Goal: Task Accomplishment & Management: Manage account settings

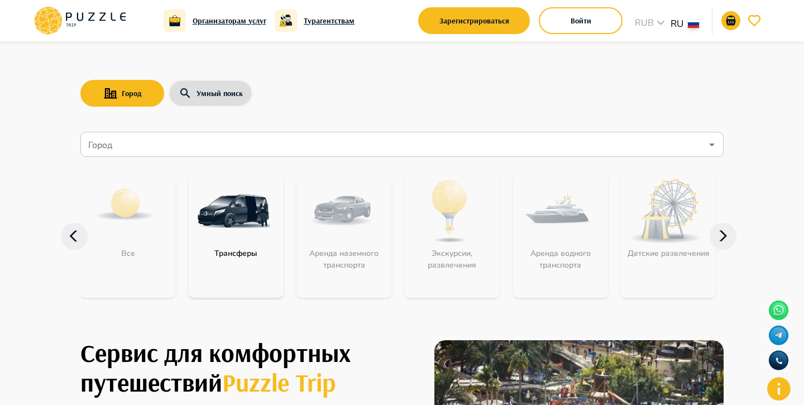
click at [607, 131] on nav "Город Город Все Трансферы Аренда наземного транспорта Экскурсии, развлечения Ар…" at bounding box center [401, 221] width 643 height 188
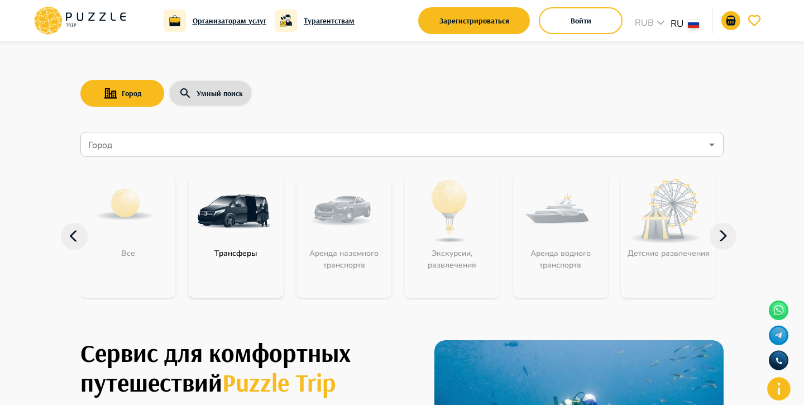
click at [194, 144] on input "Город" at bounding box center [394, 144] width 616 height 21
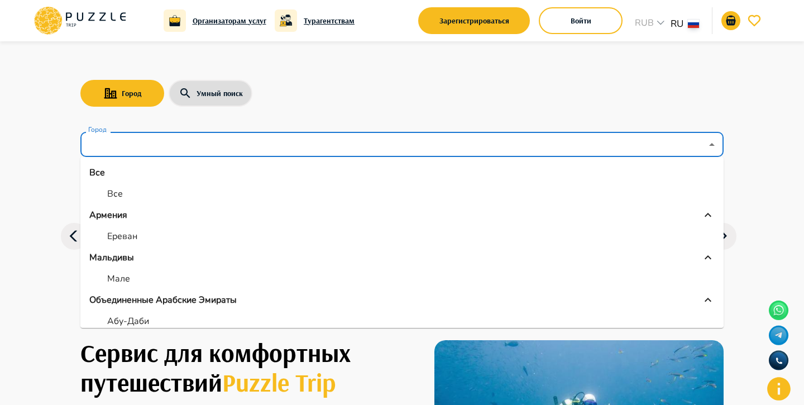
click at [112, 191] on p "Все" at bounding box center [115, 193] width 16 height 13
type input "***"
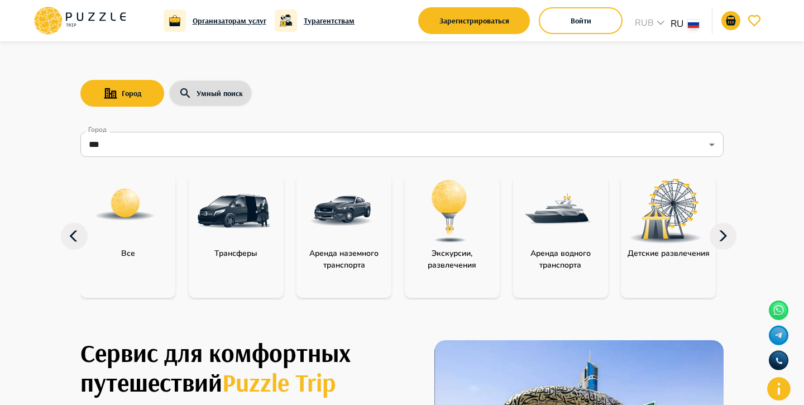
click at [726, 233] on icon at bounding box center [723, 236] width 27 height 27
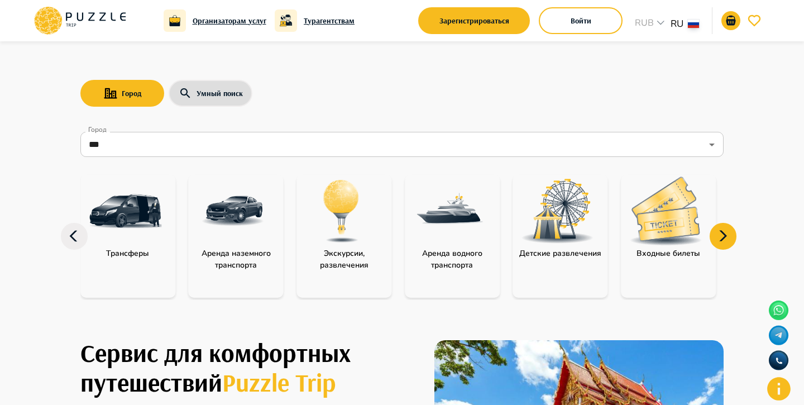
click at [726, 234] on icon at bounding box center [723, 236] width 27 height 27
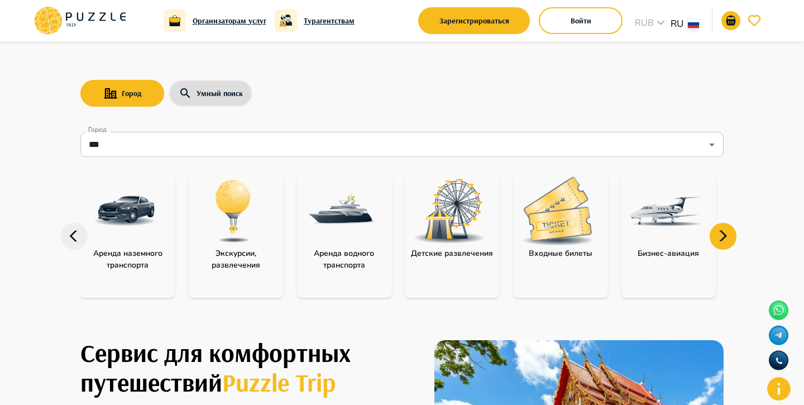
click at [589, 238] on img "category-entry_tickets" at bounding box center [558, 211] width 73 height 69
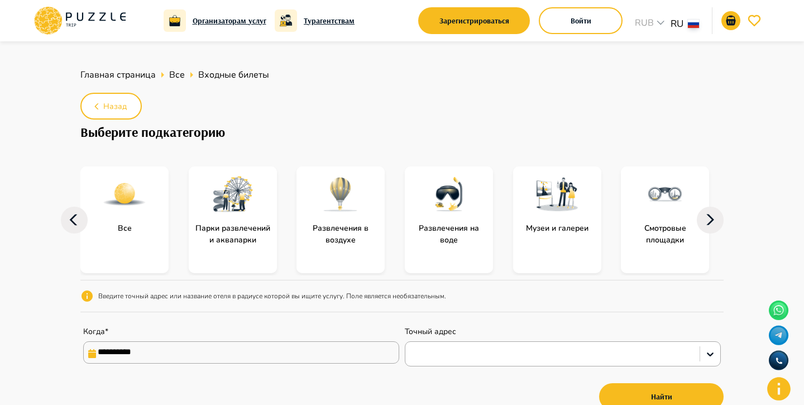
click at [711, 220] on icon at bounding box center [710, 220] width 27 height 27
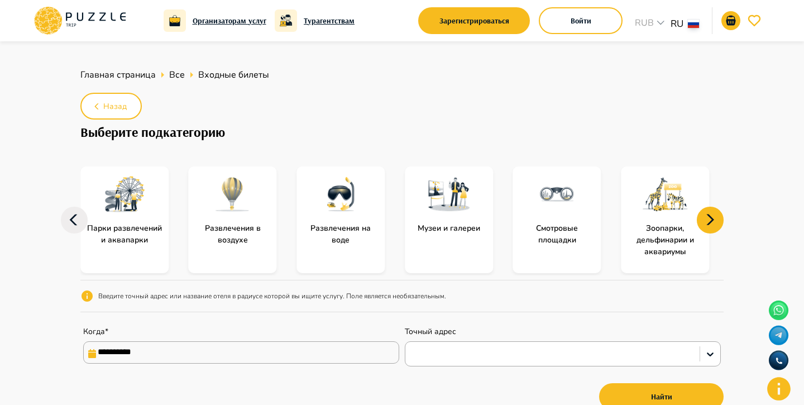
click at [711, 221] on icon at bounding box center [711, 219] width 8 height 11
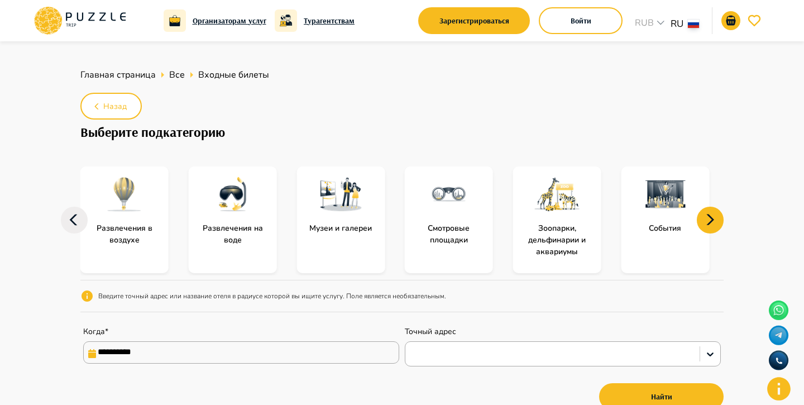
click at [711, 221] on icon at bounding box center [711, 219] width 8 height 11
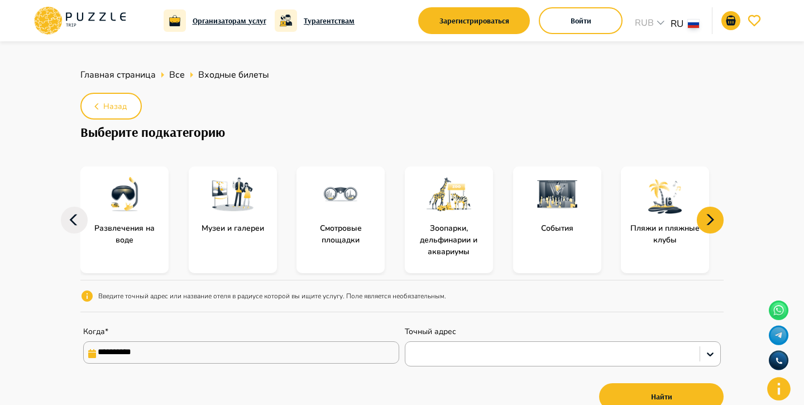
click at [711, 221] on icon at bounding box center [711, 219] width 8 height 11
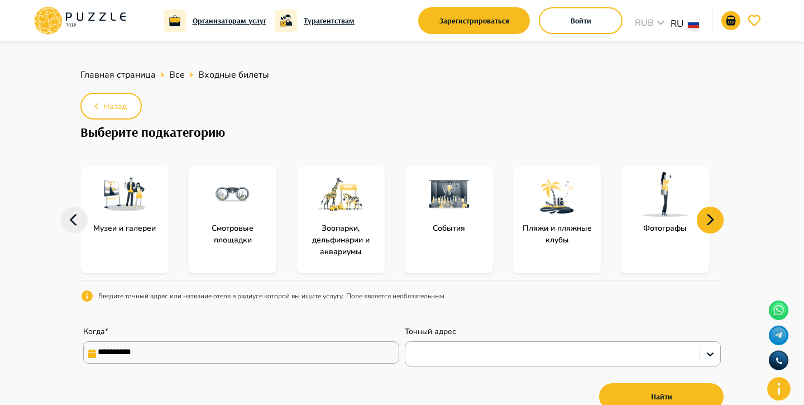
click at [711, 222] on icon at bounding box center [710, 220] width 27 height 27
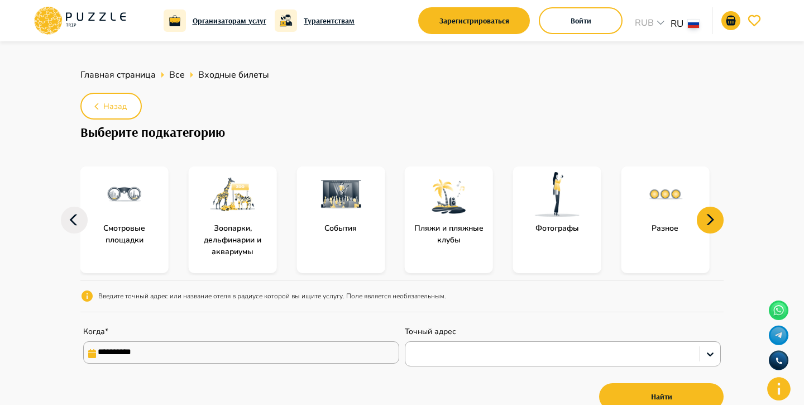
click at [77, 218] on icon at bounding box center [74, 220] width 27 height 27
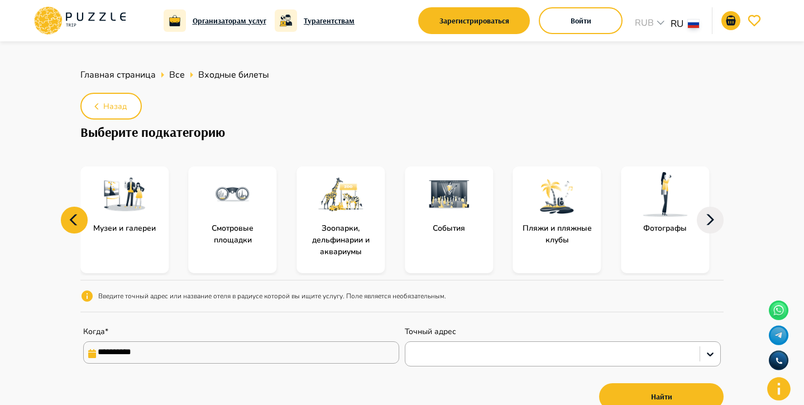
click at [77, 218] on icon at bounding box center [74, 220] width 27 height 27
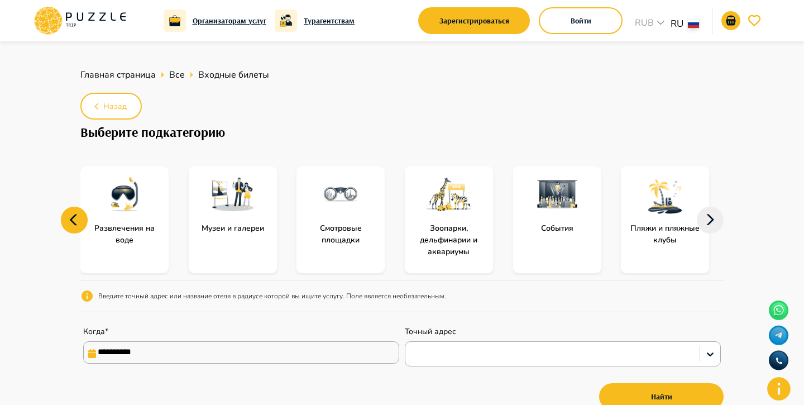
click at [77, 219] on icon at bounding box center [74, 220] width 27 height 27
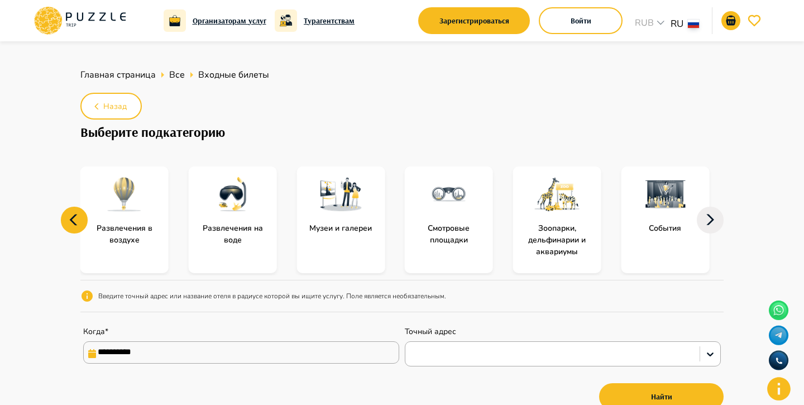
click at [78, 221] on icon at bounding box center [74, 220] width 27 height 27
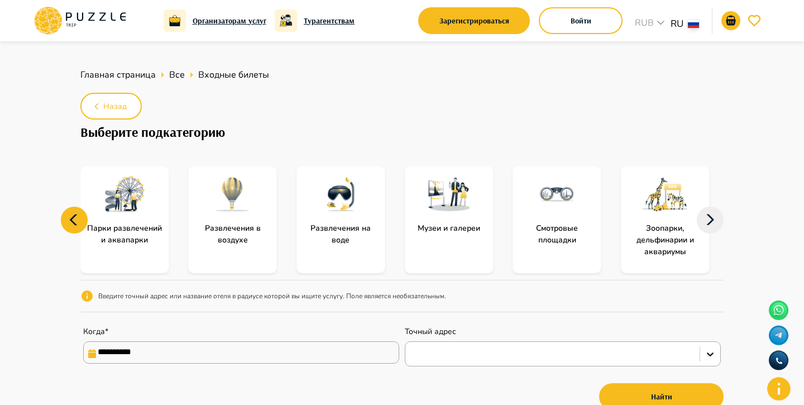
click at [78, 222] on icon at bounding box center [74, 220] width 27 height 27
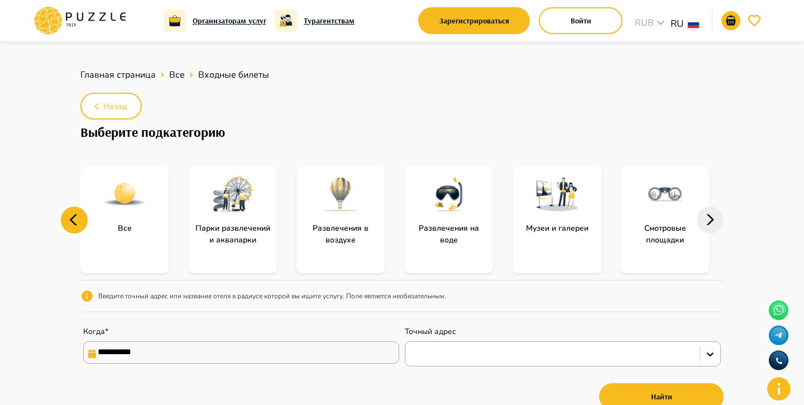
click at [78, 222] on icon at bounding box center [74, 220] width 27 height 27
click at [64, 15] on icon at bounding box center [79, 20] width 95 height 29
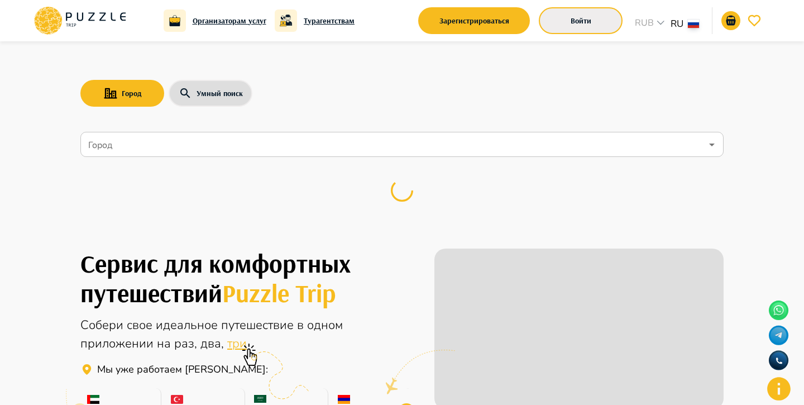
click at [566, 23] on button "Войти" at bounding box center [581, 20] width 84 height 27
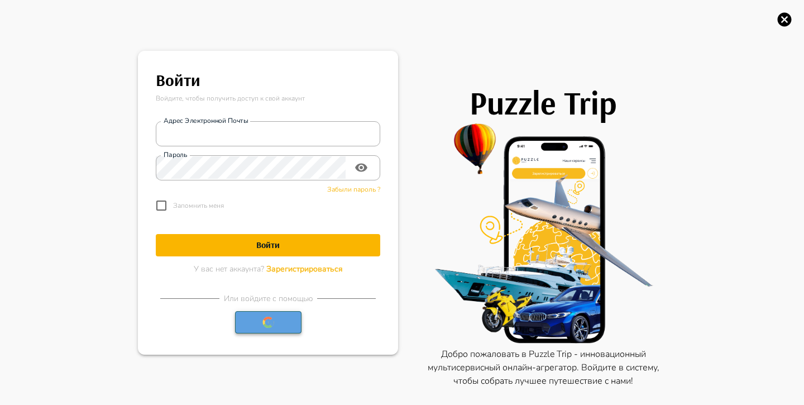
click at [261, 326] on icon "button" at bounding box center [268, 322] width 14 height 13
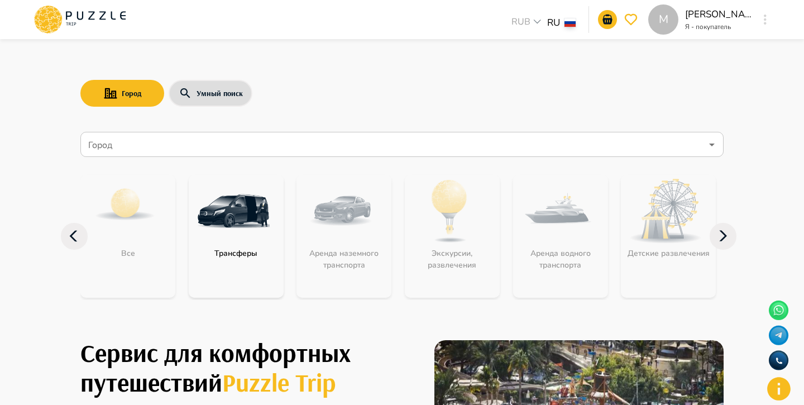
click at [411, 139] on input "Город" at bounding box center [394, 144] width 616 height 21
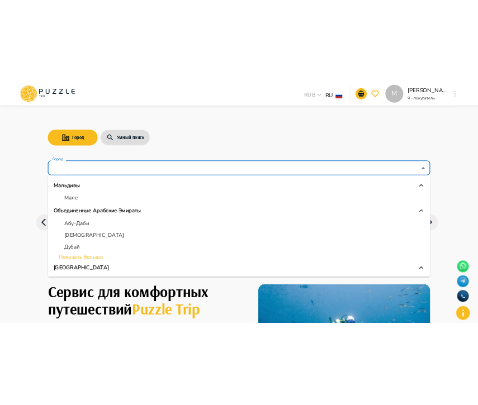
scroll to position [85, 0]
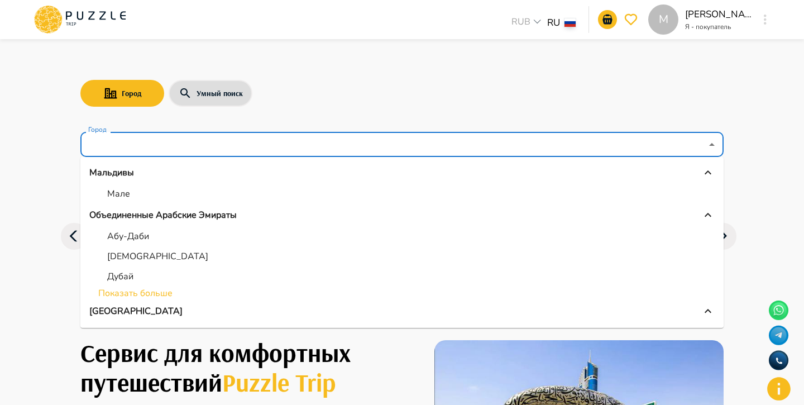
click at [139, 275] on li "Дубай" at bounding box center [401, 276] width 643 height 20
type input "*****"
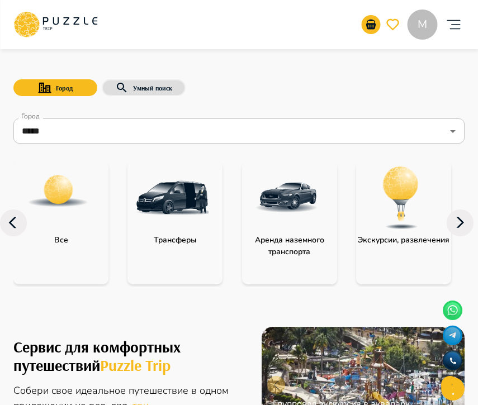
click at [400, 234] on p "Экскурсии, развлечения" at bounding box center [403, 240] width 92 height 12
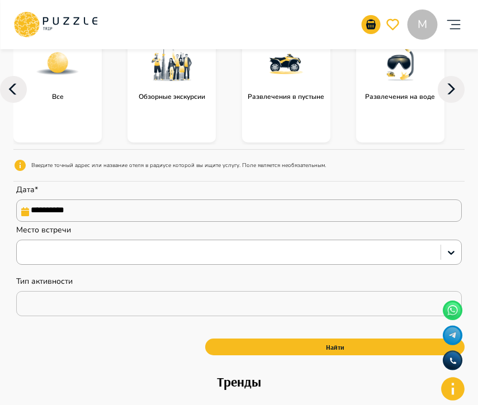
scroll to position [145, 0]
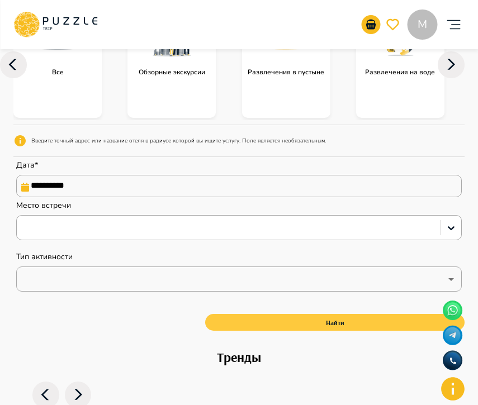
click at [304, 323] on button "Найти" at bounding box center [334, 322] width 259 height 17
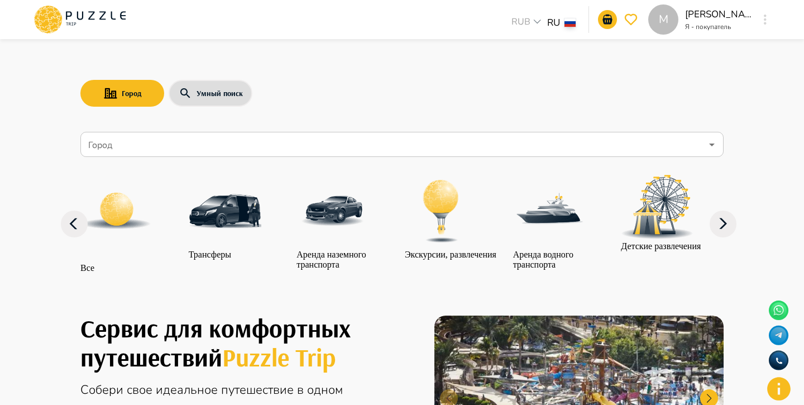
click at [770, 19] on div "M" at bounding box center [765, 19] width 13 height 20
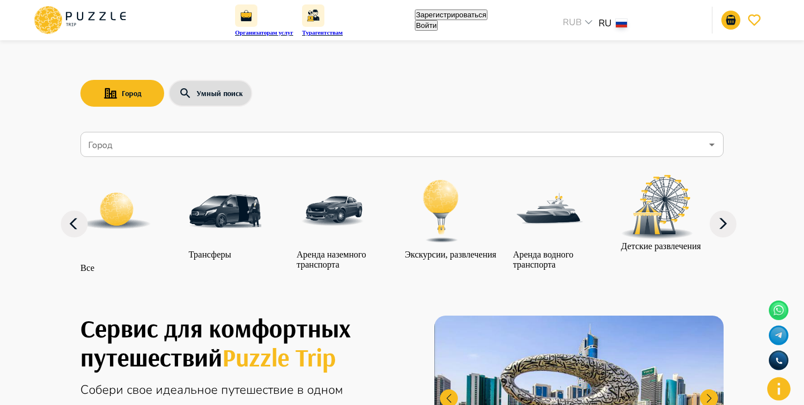
click at [438, 20] on button "Войти" at bounding box center [426, 25] width 23 height 11
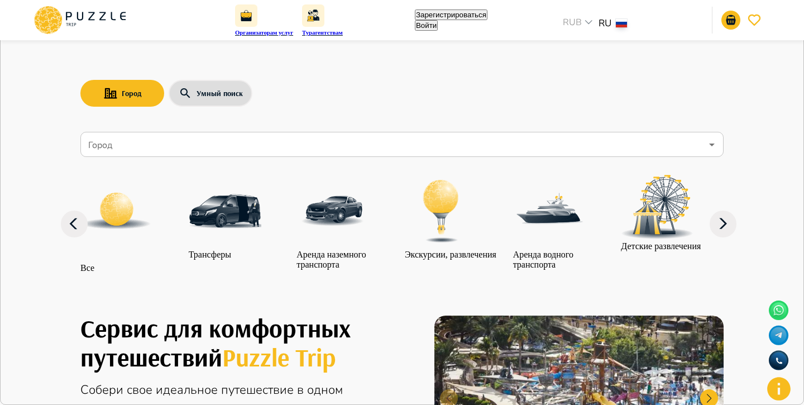
type input "*"
type input "**********"
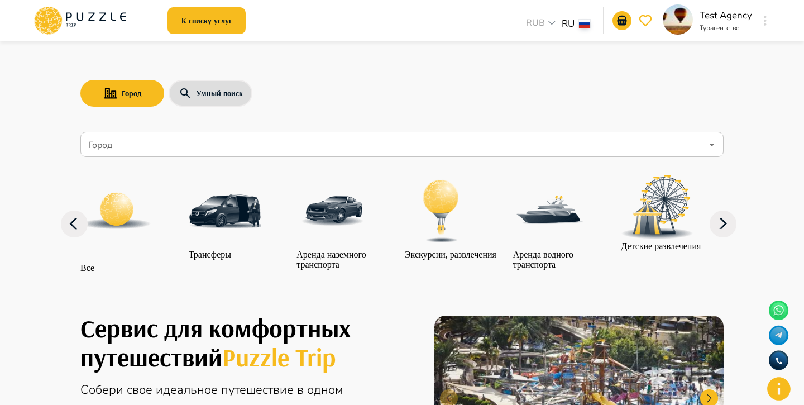
click at [767, 23] on button "button" at bounding box center [765, 21] width 8 height 16
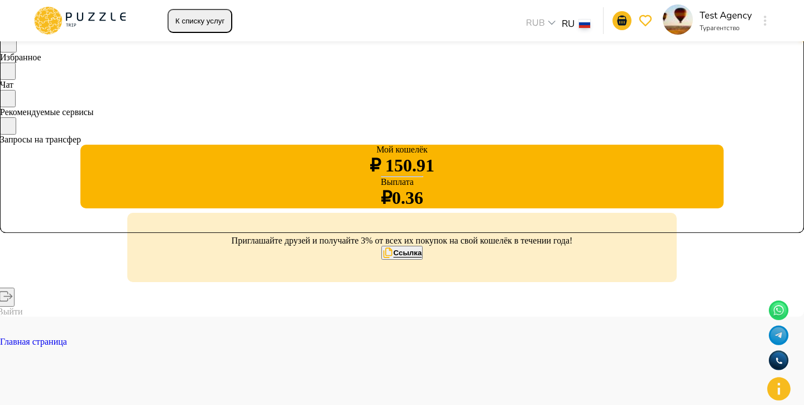
scroll to position [168, 0]
